Goal: Task Accomplishment & Management: Manage account settings

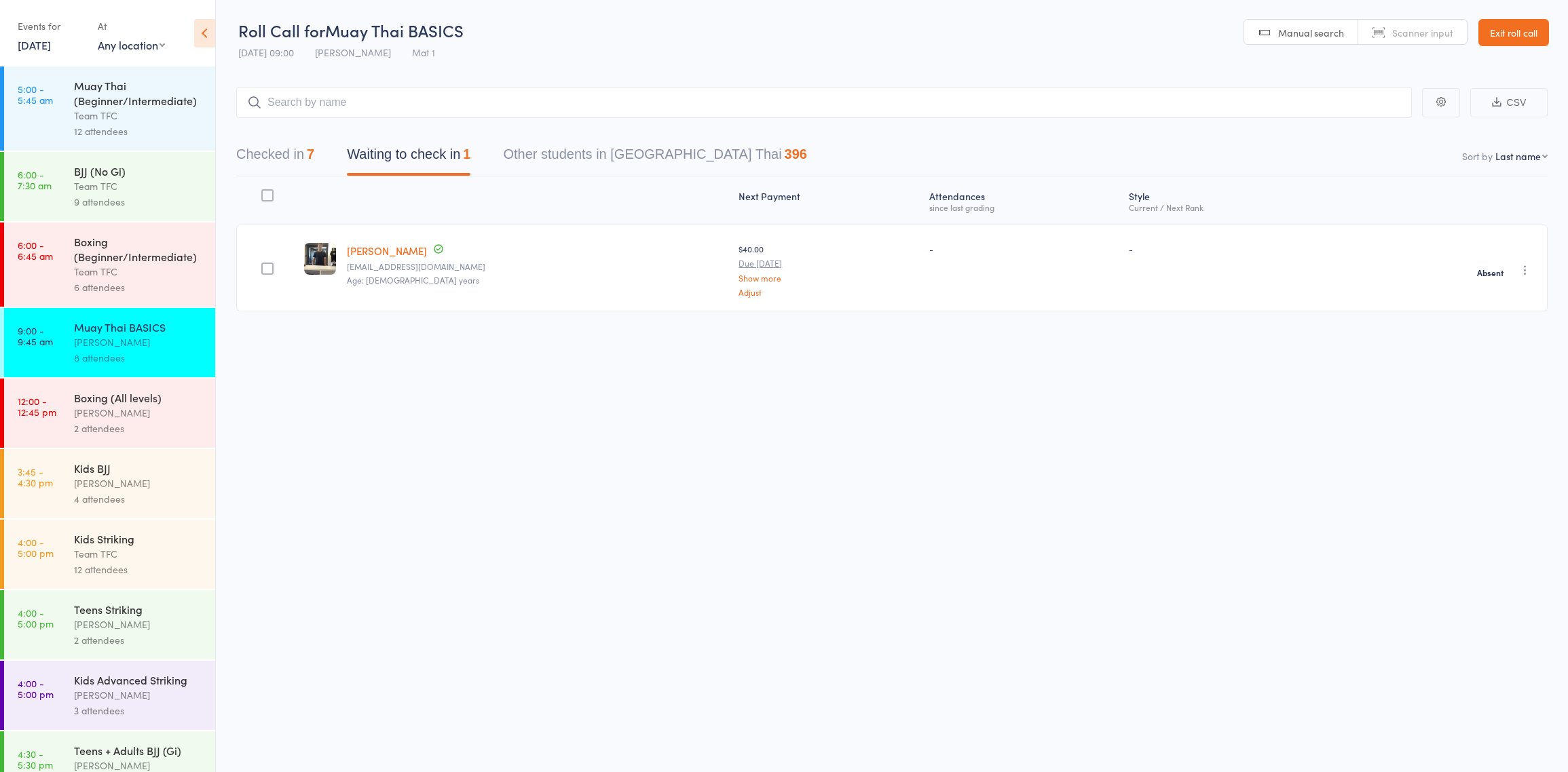
click at [169, 404] on div "Boxing (All levels)" at bounding box center [139, 397] width 130 height 15
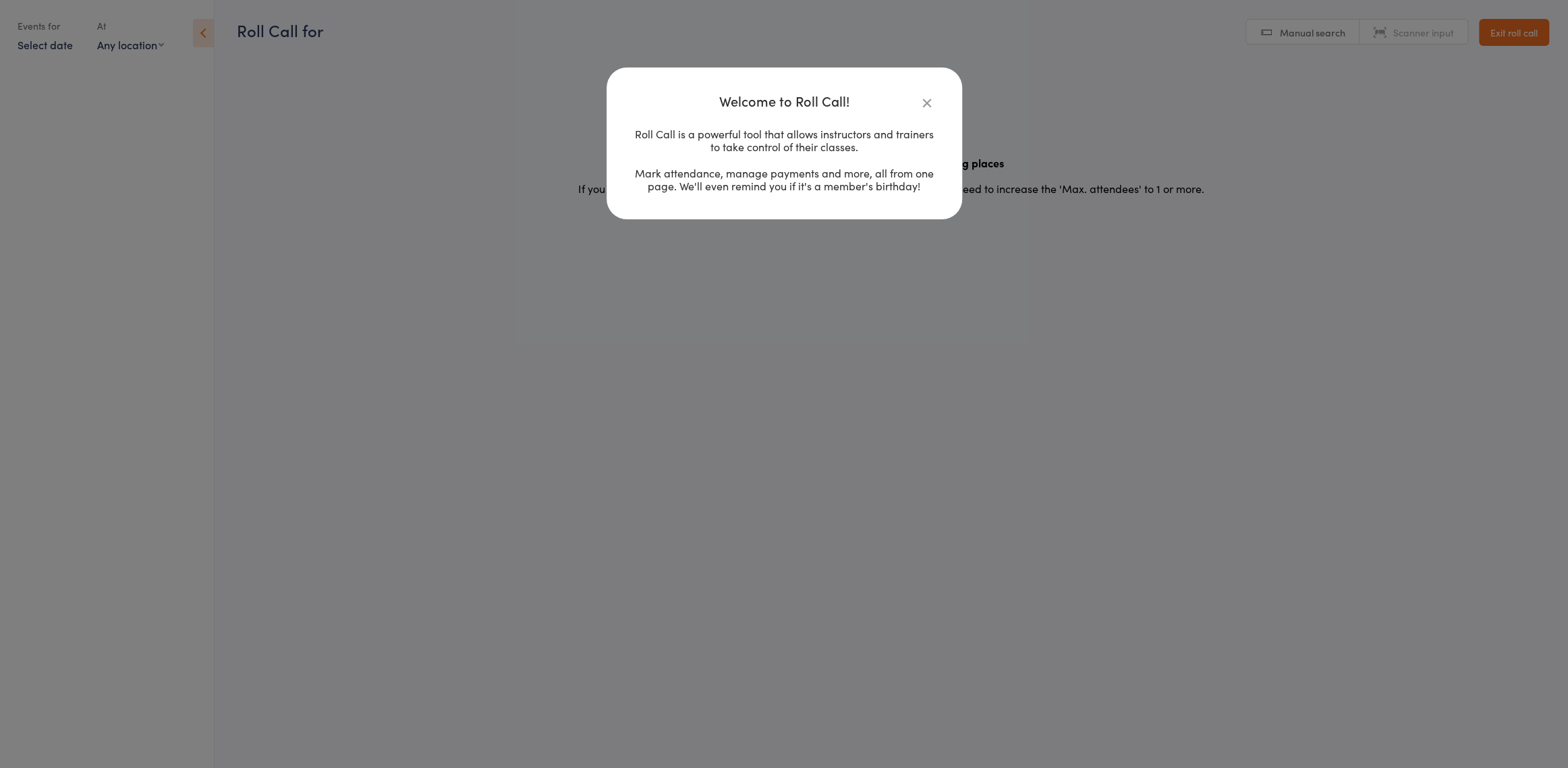
click at [929, 106] on icon "button" at bounding box center [926, 102] width 14 height 14
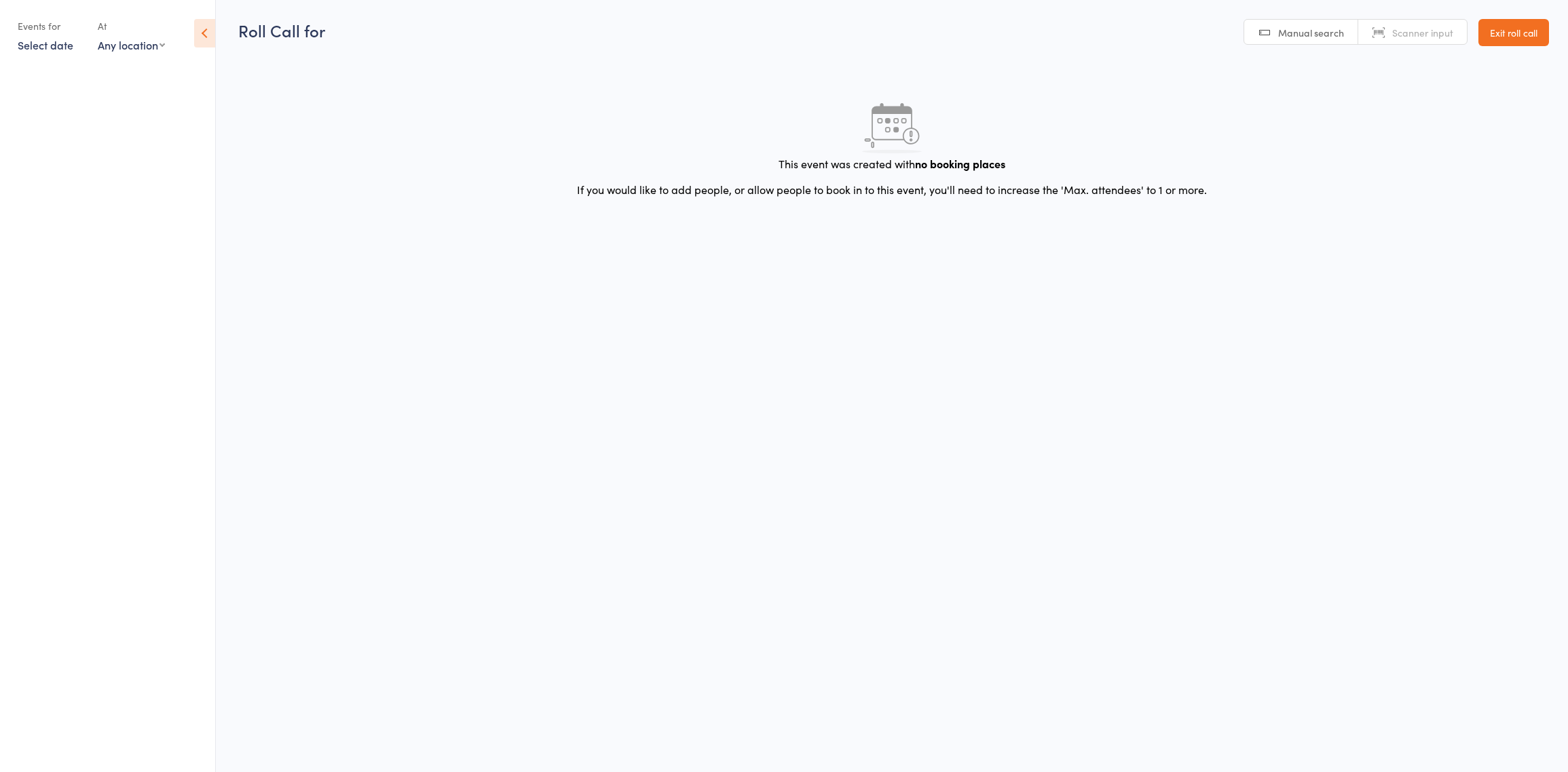
click at [1486, 40] on link "Exit roll call" at bounding box center [1513, 32] width 71 height 27
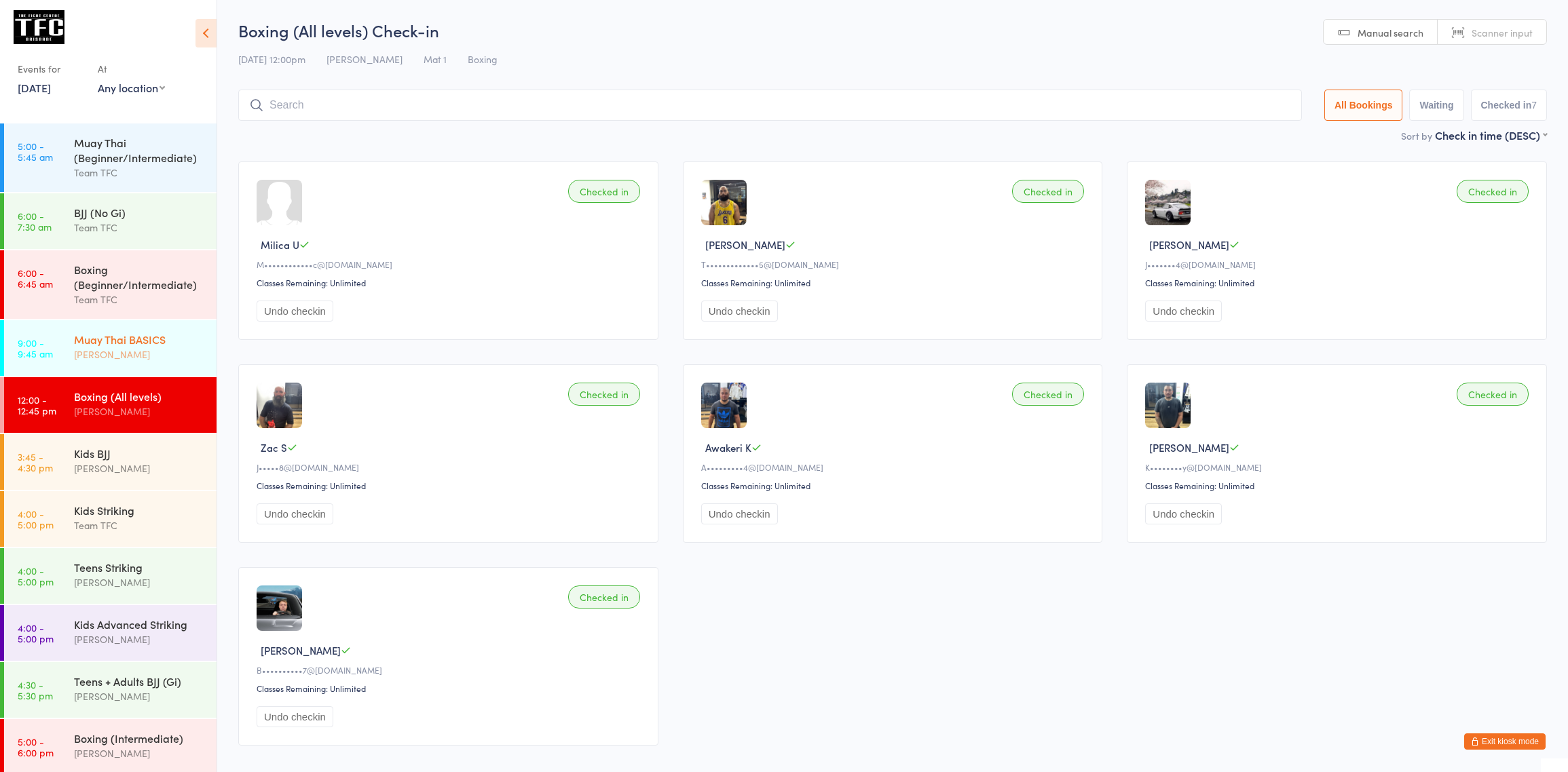
click at [117, 357] on div "[PERSON_NAME]" at bounding box center [139, 354] width 131 height 15
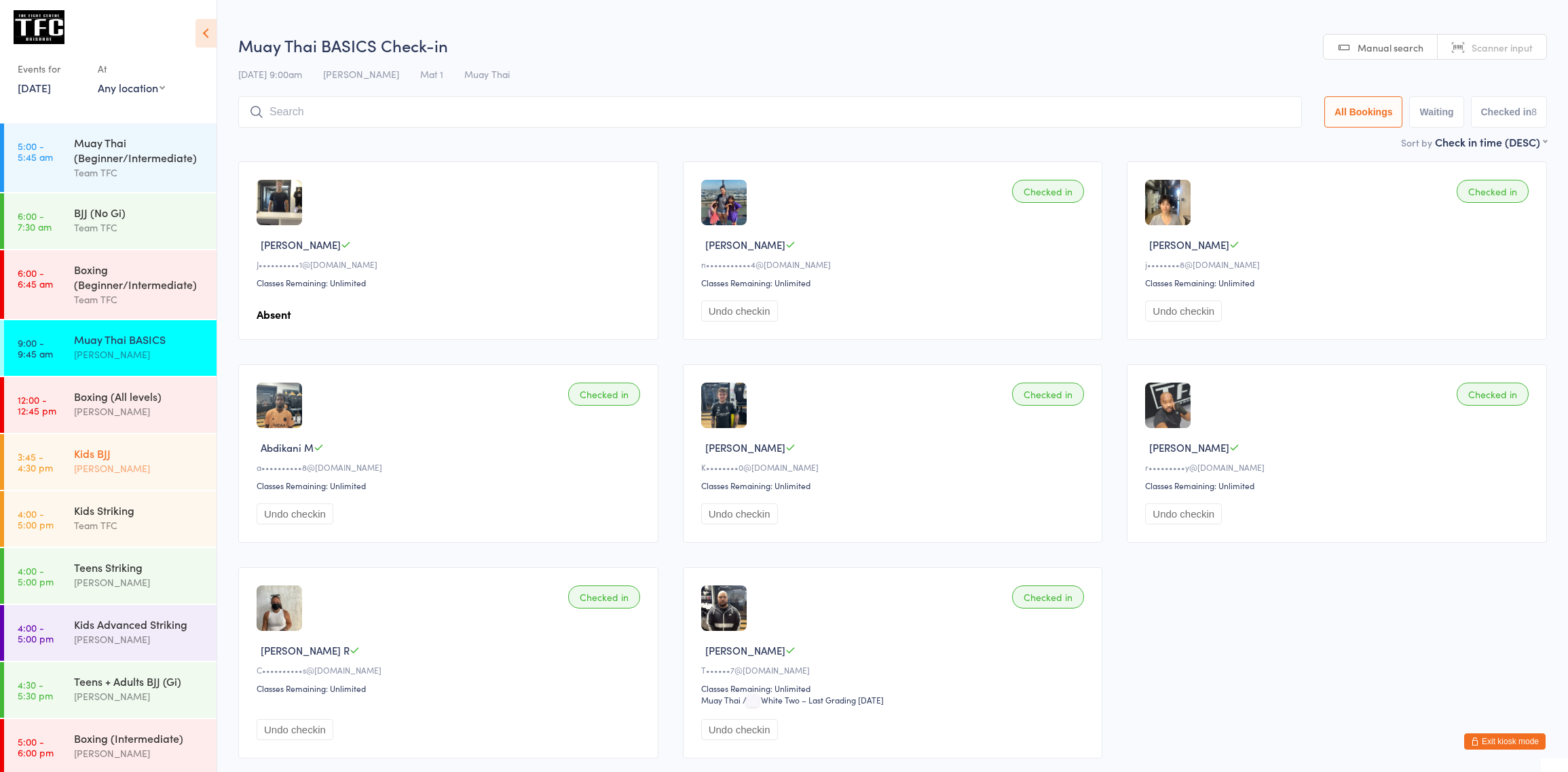
scroll to position [20, 0]
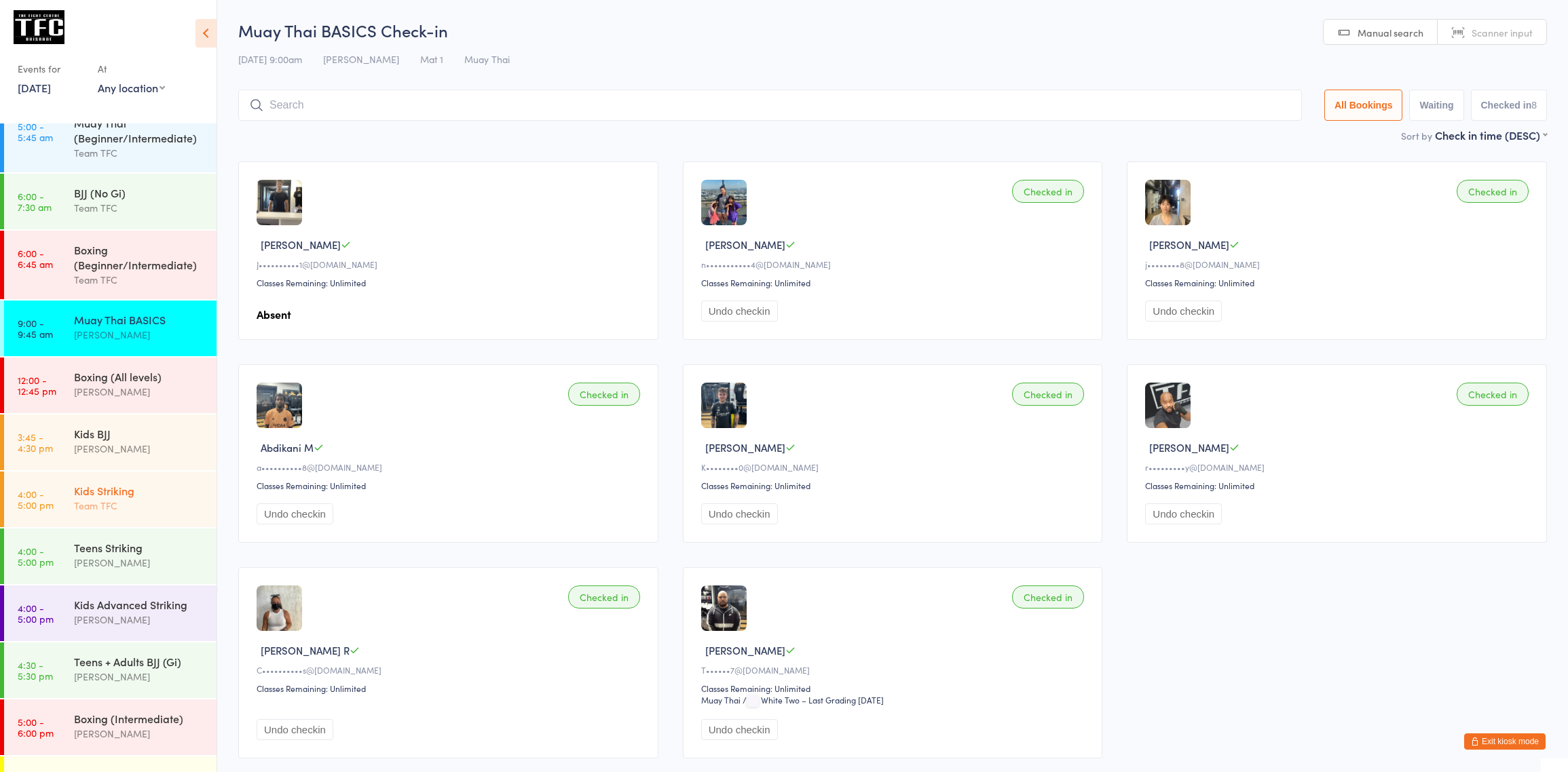
click at [140, 486] on div "Kids Striking" at bounding box center [139, 490] width 131 height 15
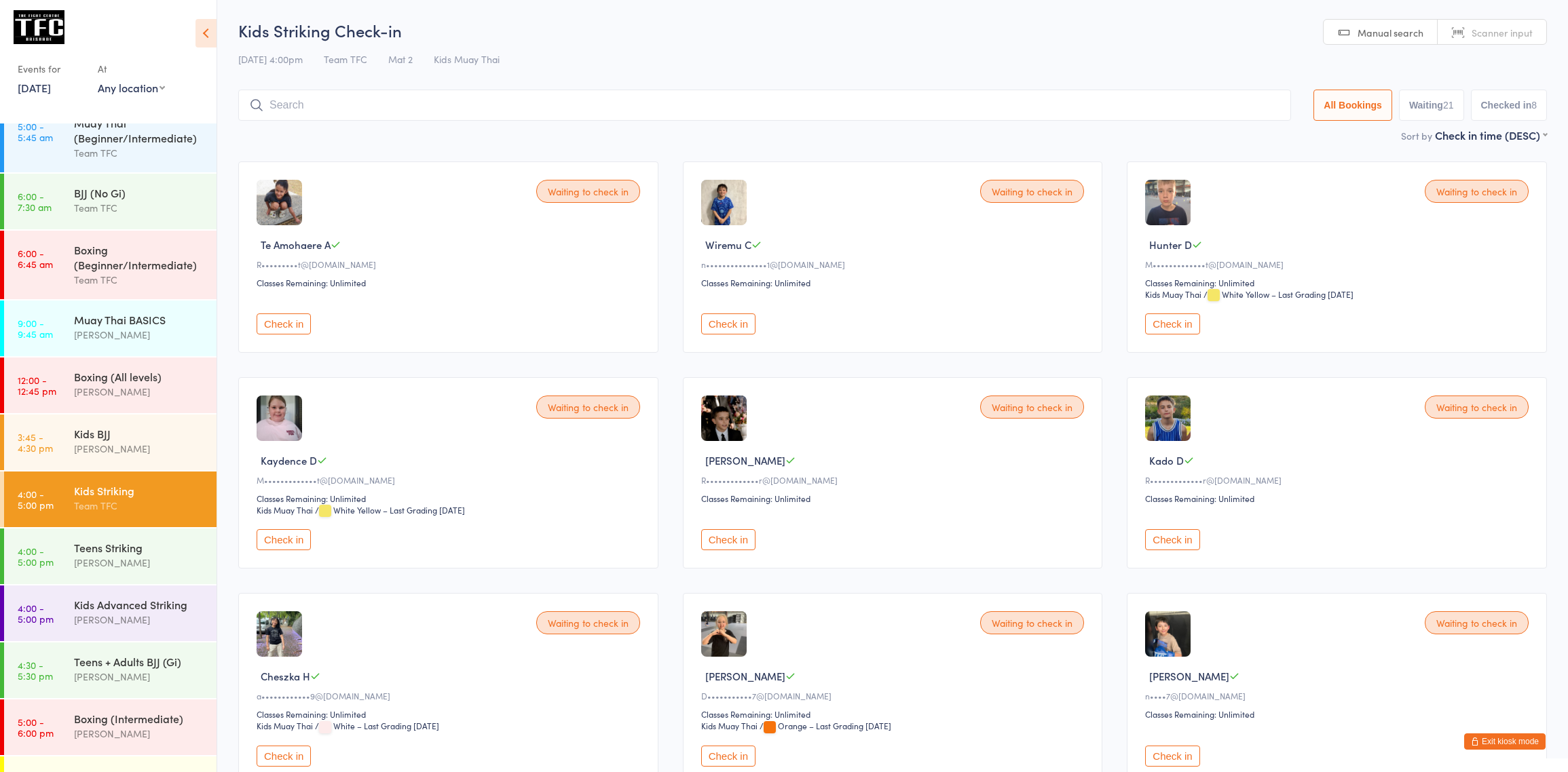
click at [142, 501] on div "Team TFC" at bounding box center [139, 505] width 131 height 15
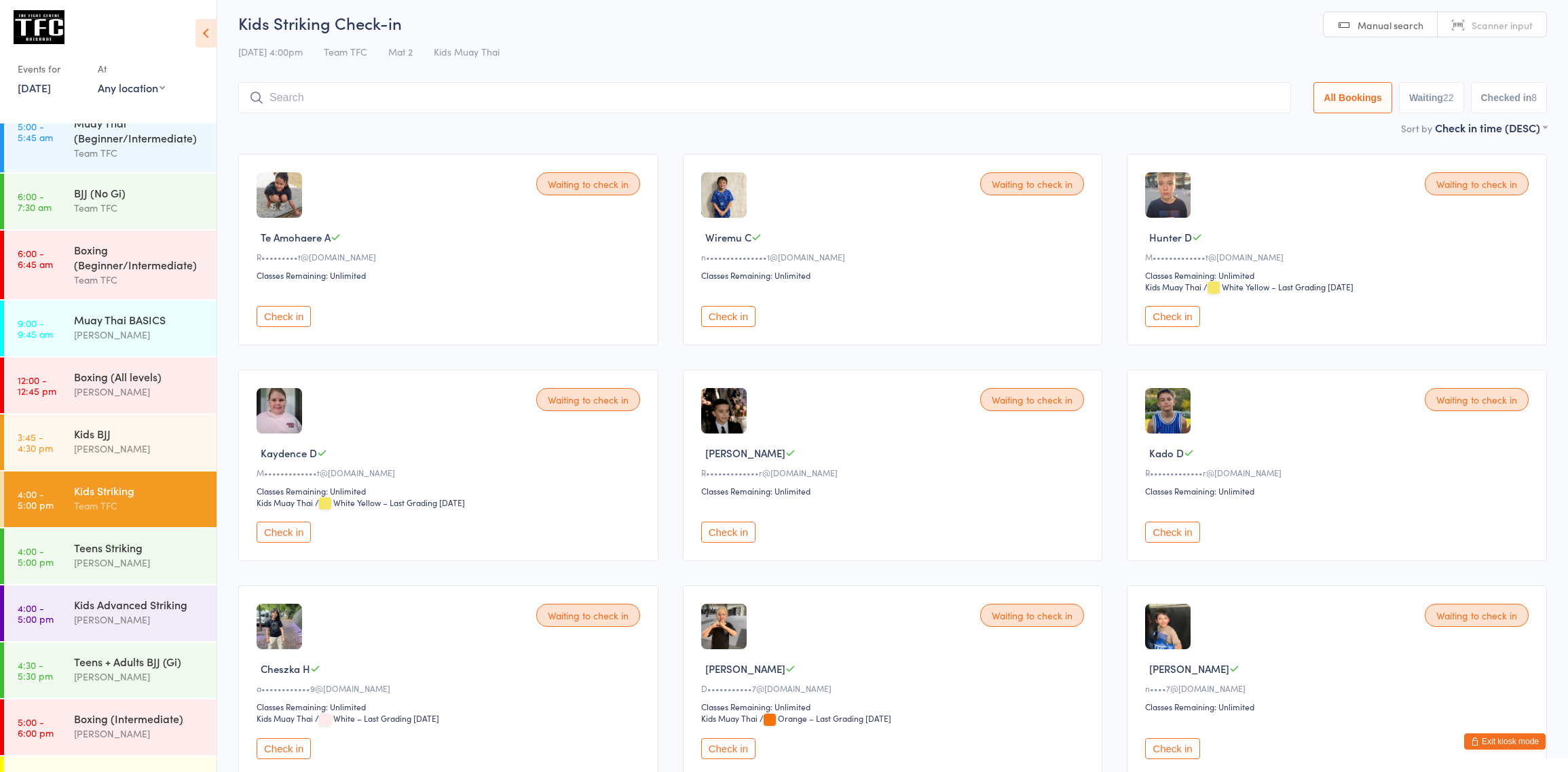
scroll to position [11, 0]
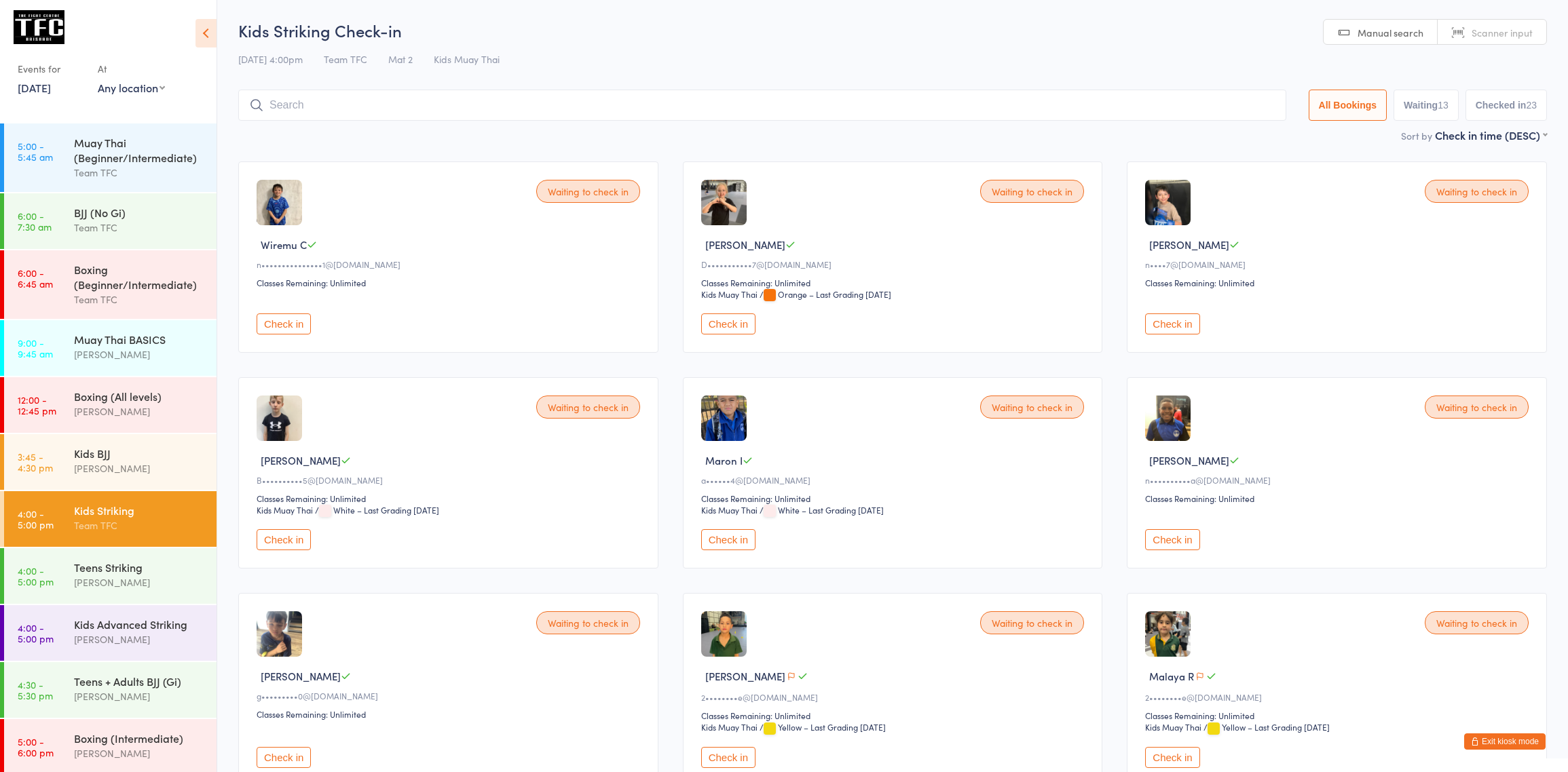
click at [1506, 747] on button "Exit kiosk mode" at bounding box center [1504, 741] width 81 height 16
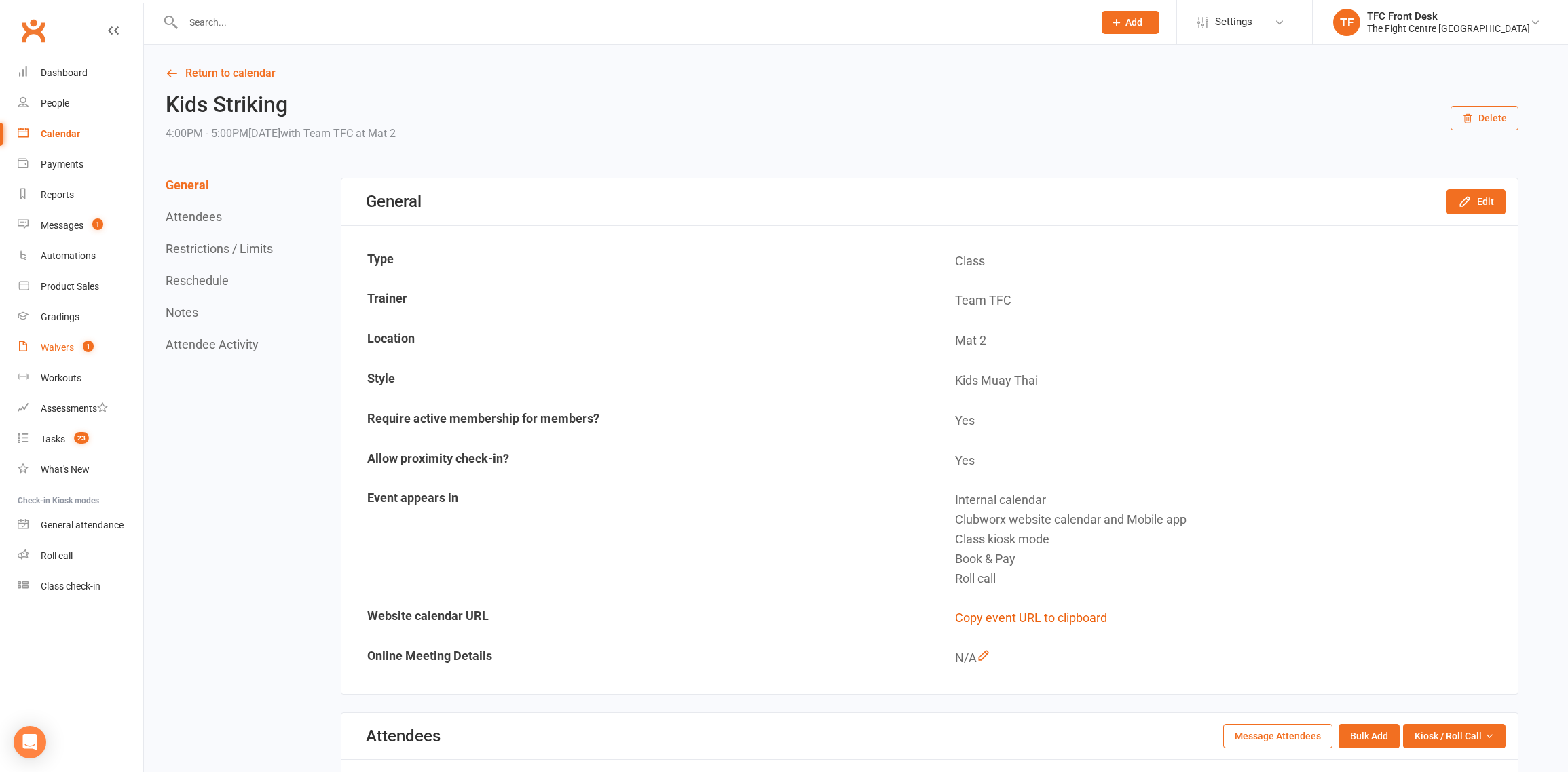
click at [68, 357] on link "Waivers 1" at bounding box center [80, 348] width 126 height 31
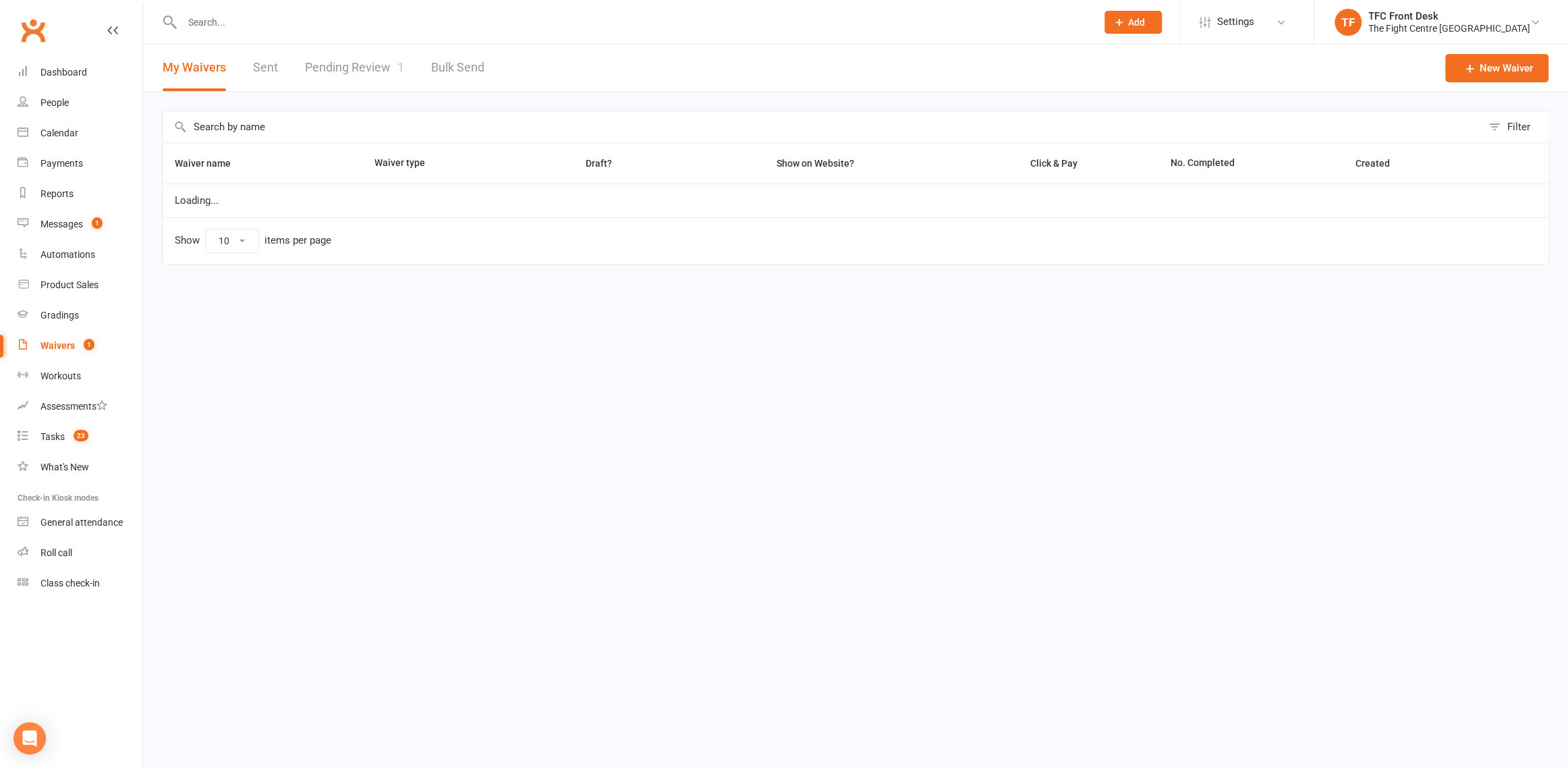
click at [331, 76] on link "Pending Review 1" at bounding box center [355, 67] width 99 height 47
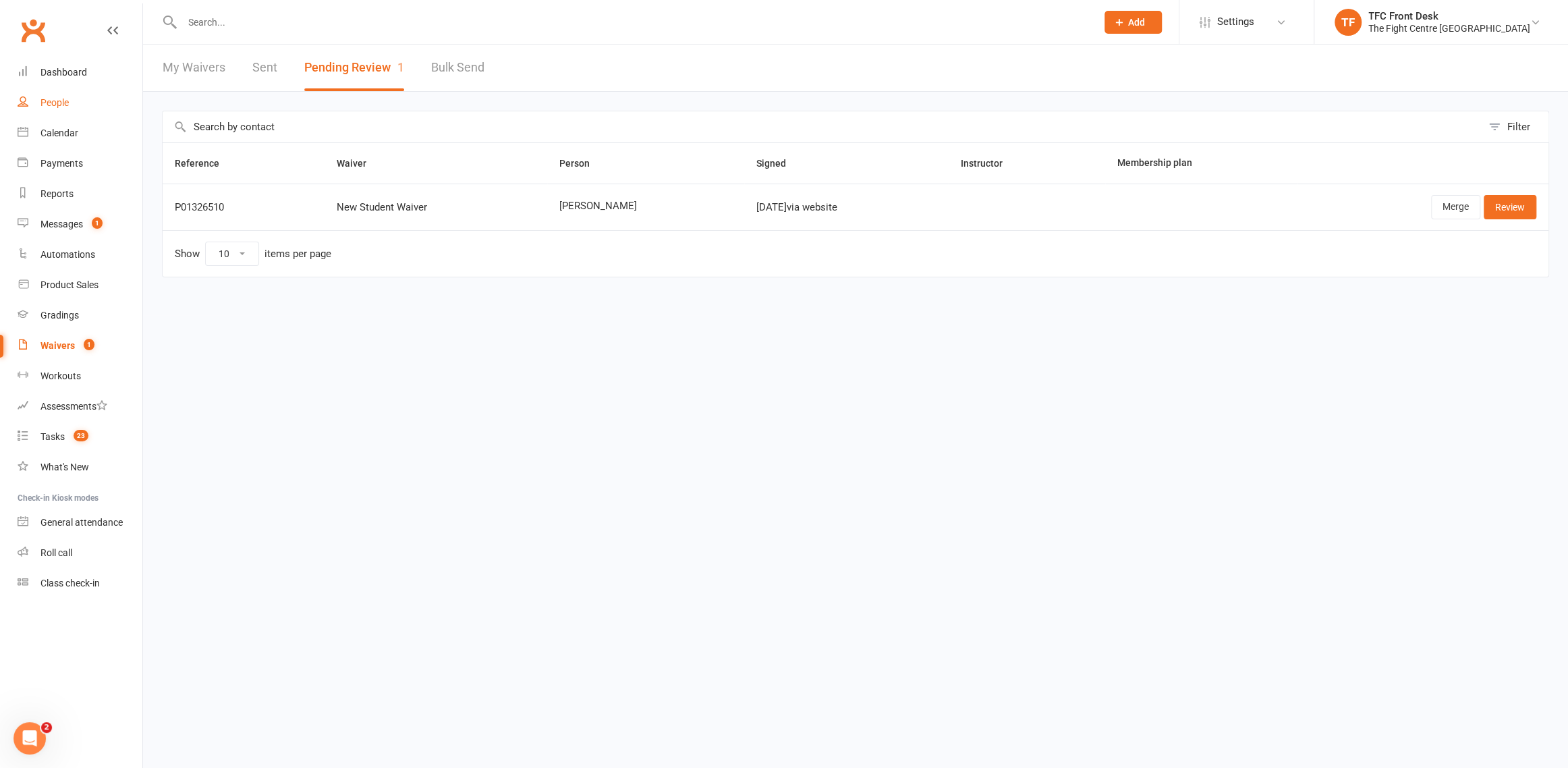
click at [100, 111] on link "People" at bounding box center [80, 103] width 125 height 31
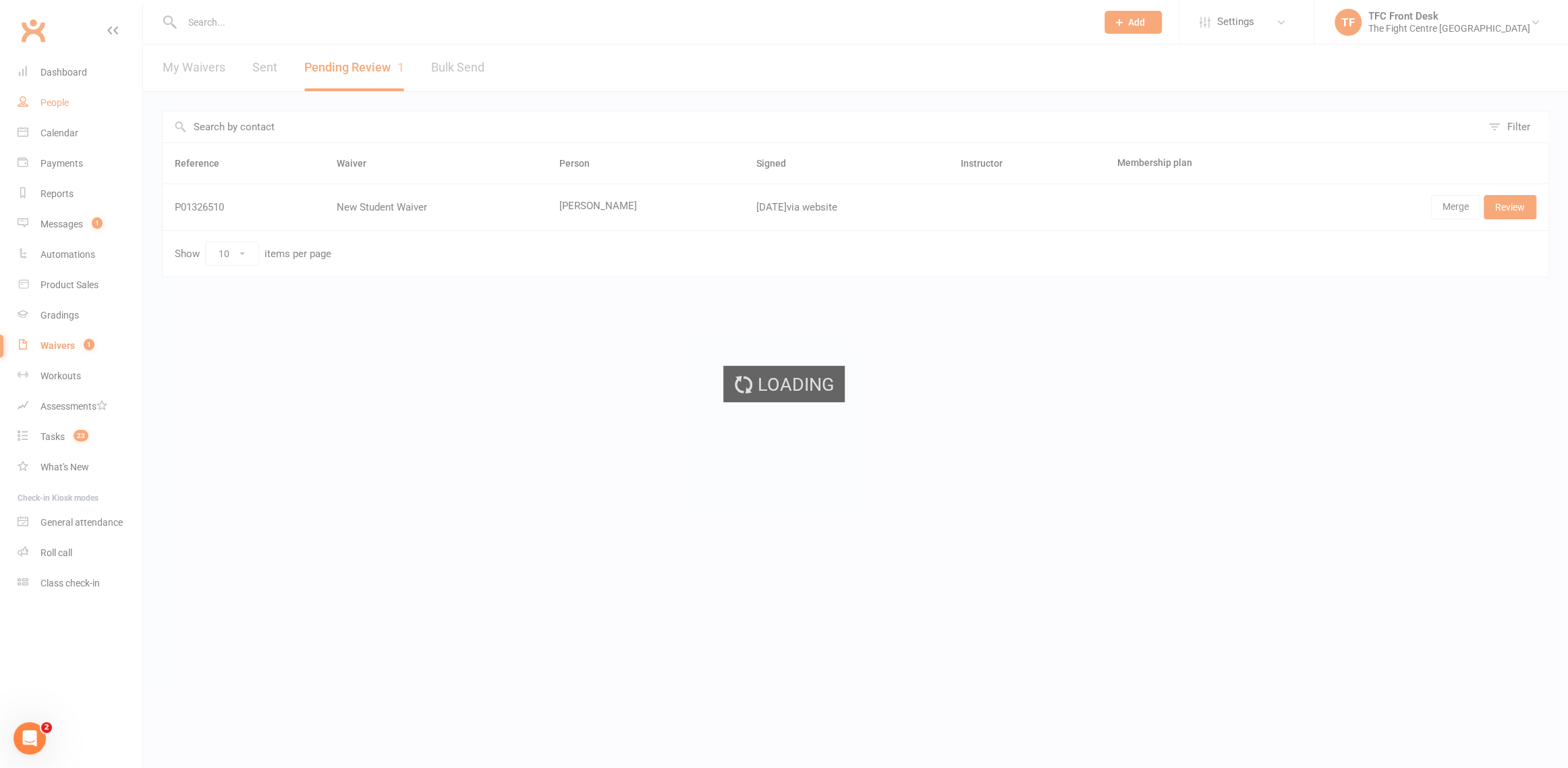
select select "25"
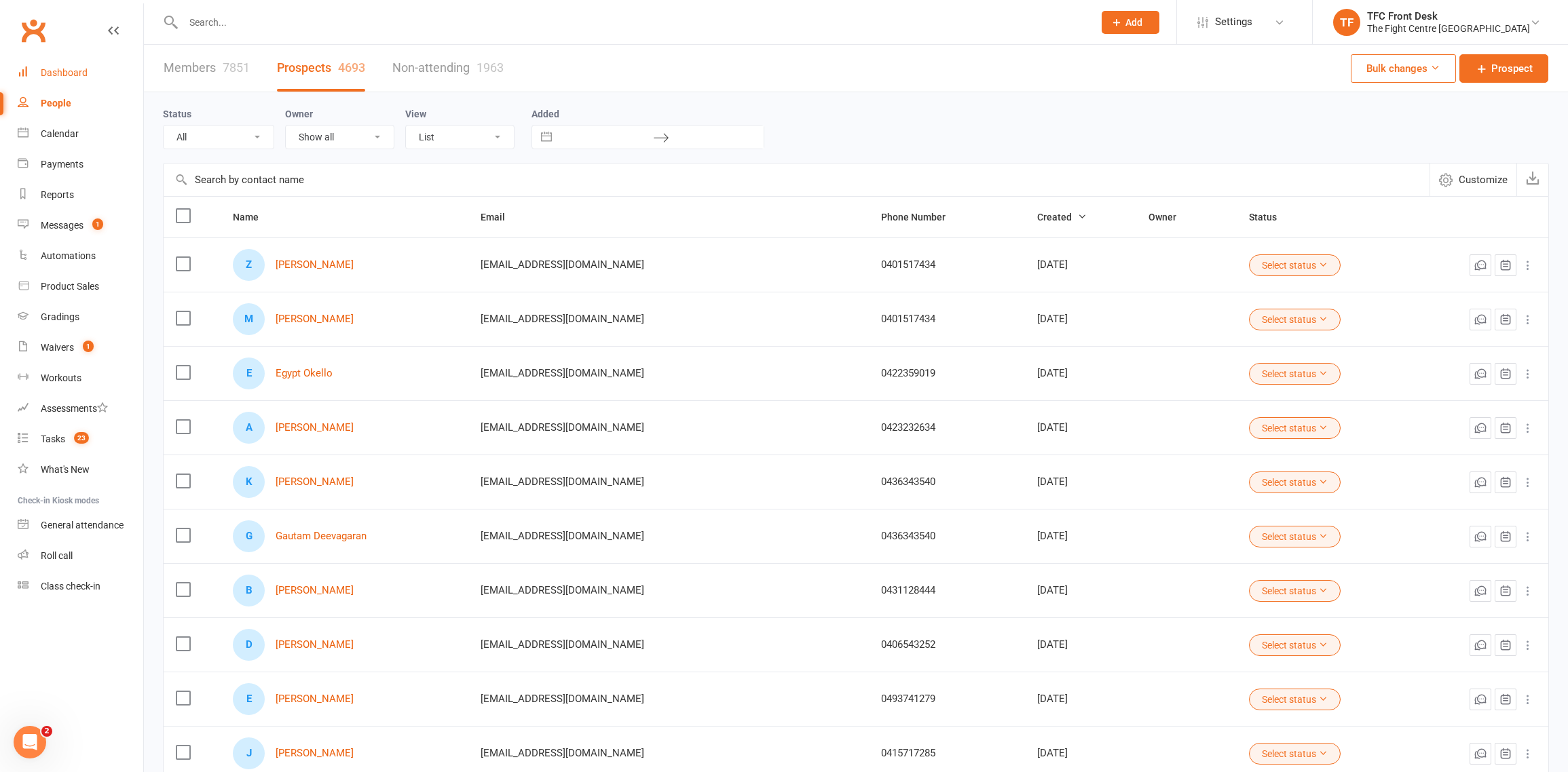
click at [86, 80] on link "Dashboard" at bounding box center [80, 73] width 126 height 31
